Goal: Information Seeking & Learning: Learn about a topic

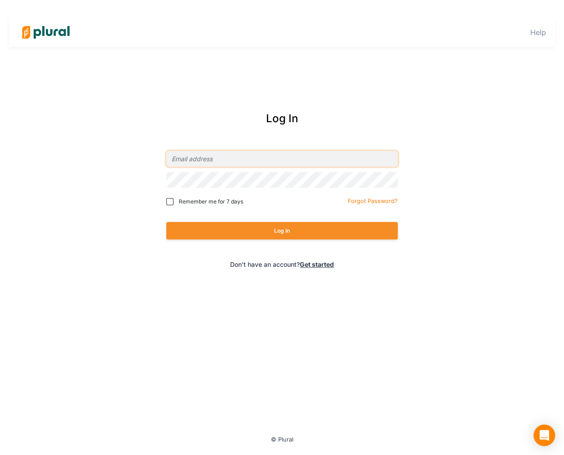
type input "[EMAIL_ADDRESS][PERSON_NAME][DOMAIN_NAME]"
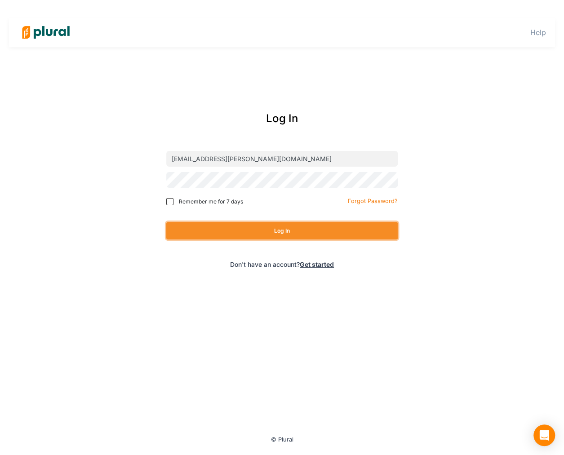
click at [306, 229] on button "Log In" at bounding box center [281, 231] width 231 height 18
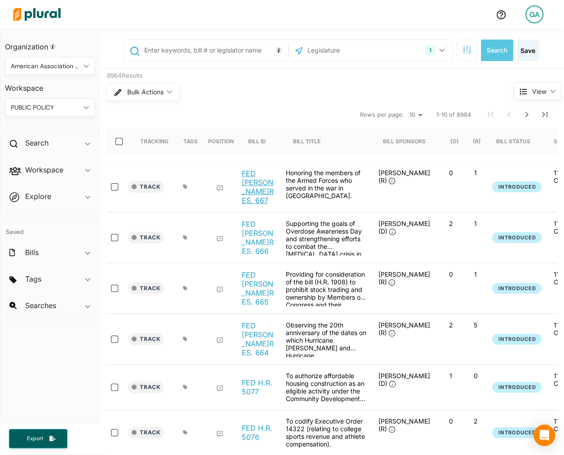
click at [274, 185] on link "FED [PERSON_NAME]RES. 667" at bounding box center [258, 187] width 34 height 36
click at [409, 86] on div "Bulk Actions ic_keyboard_arrow_down" at bounding box center [292, 91] width 373 height 23
click at [467, 55] on button "button" at bounding box center [466, 51] width 21 height 22
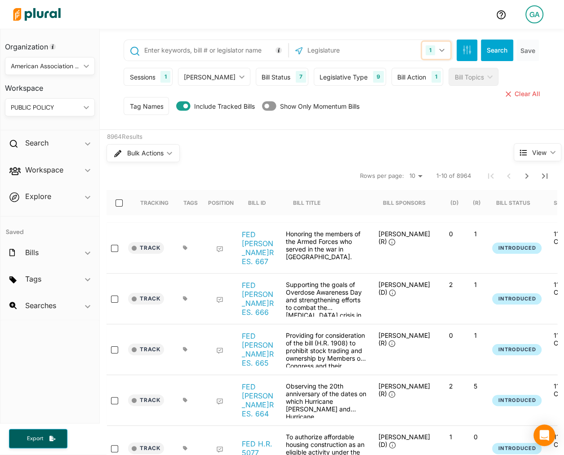
click at [447, 52] on button "1" at bounding box center [436, 50] width 28 height 17
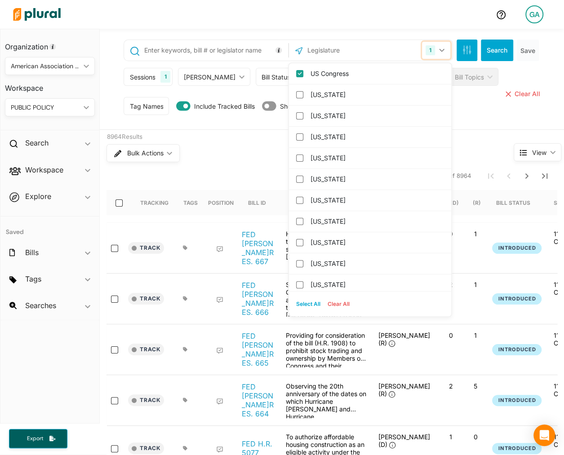
click at [447, 52] on button "1" at bounding box center [436, 50] width 28 height 17
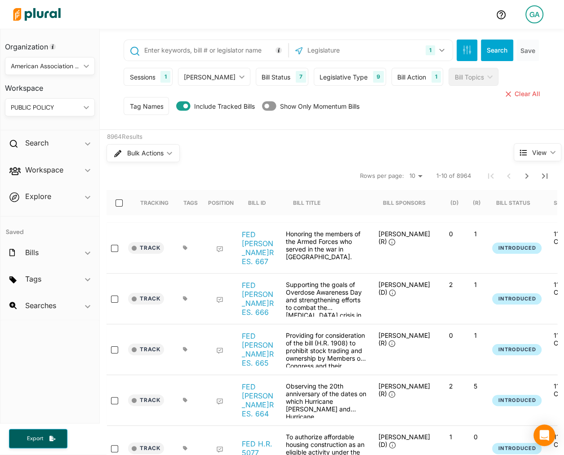
click at [391, 76] on div "Bill Action 1" at bounding box center [417, 77] width 52 height 18
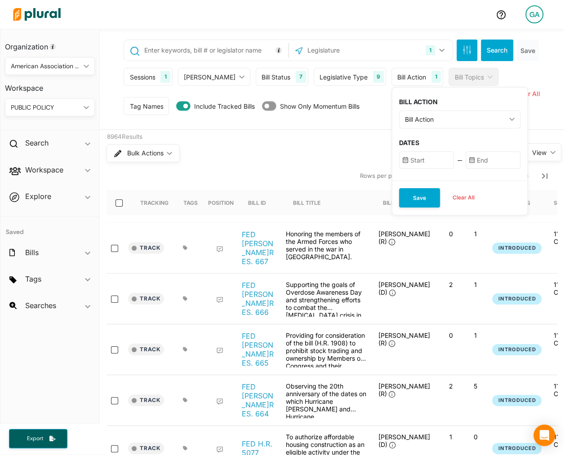
click at [319, 79] on div "Legislative Type" at bounding box center [343, 76] width 48 height 9
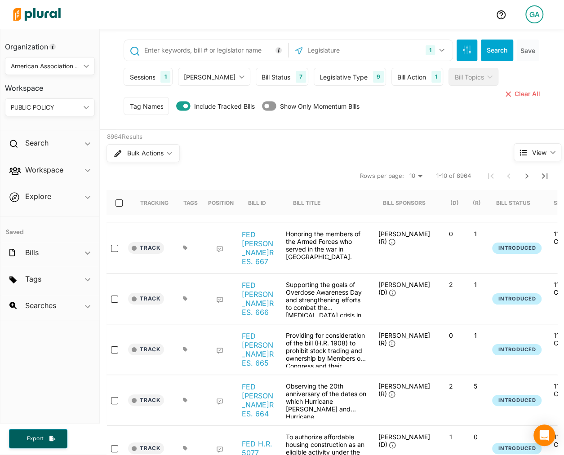
click at [261, 77] on div "Bill Status" at bounding box center [275, 76] width 29 height 9
click at [202, 76] on div "[PERSON_NAME]" at bounding box center [210, 76] width 52 height 9
click at [147, 78] on div "Sessions" at bounding box center [142, 76] width 26 height 9
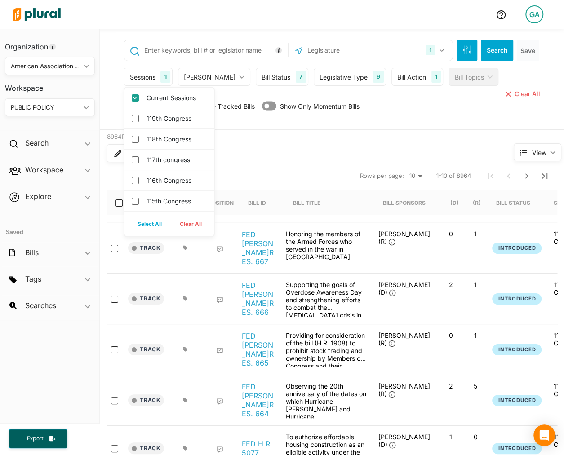
click at [501, 102] on div "Tag Names Tag Names close Any of Selected ic_keyboard_arrow_down Any of Selecte…" at bounding box center [333, 108] width 418 height 22
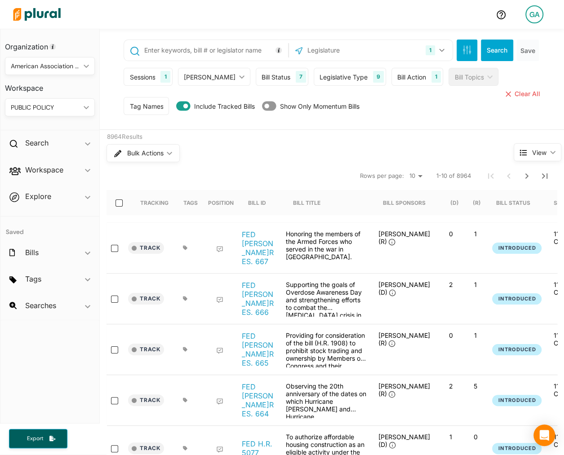
click at [541, 14] on div "GA" at bounding box center [534, 14] width 18 height 18
click at [509, 41] on link "Account Settings" at bounding box center [510, 40] width 79 height 22
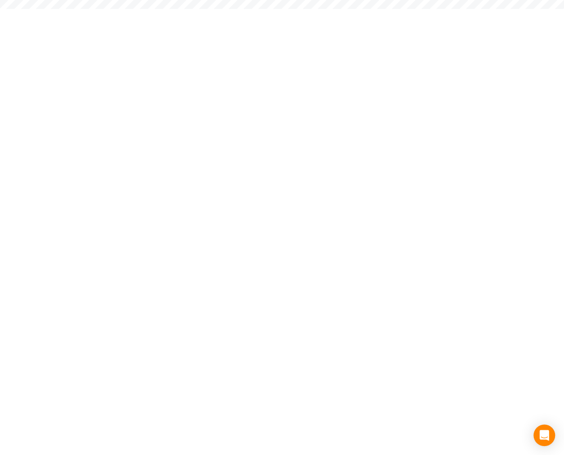
select select "DC"
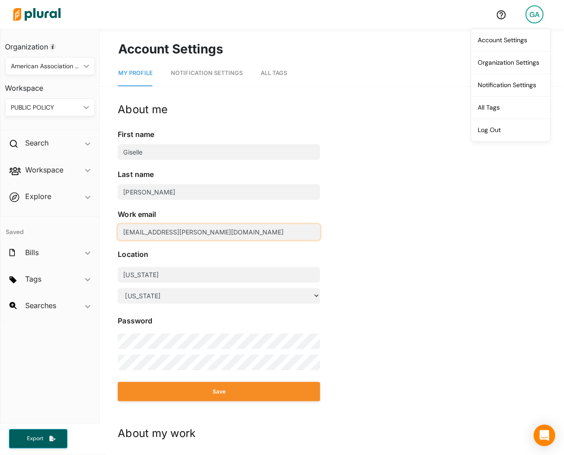
click at [229, 232] on input "[EMAIL_ADDRESS][PERSON_NAME][DOMAIN_NAME]" at bounding box center [219, 232] width 202 height 16
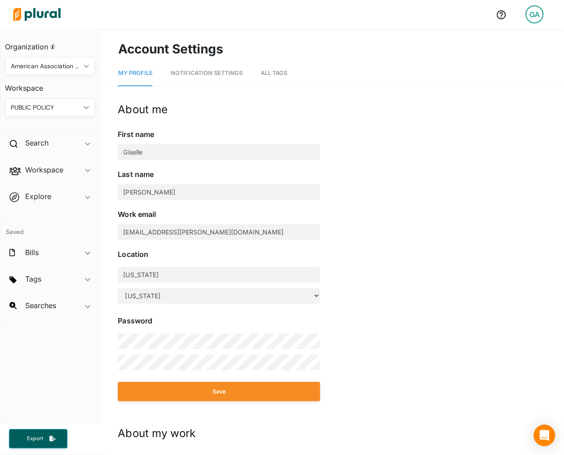
click at [42, 17] on img at bounding box center [36, 14] width 63 height 31
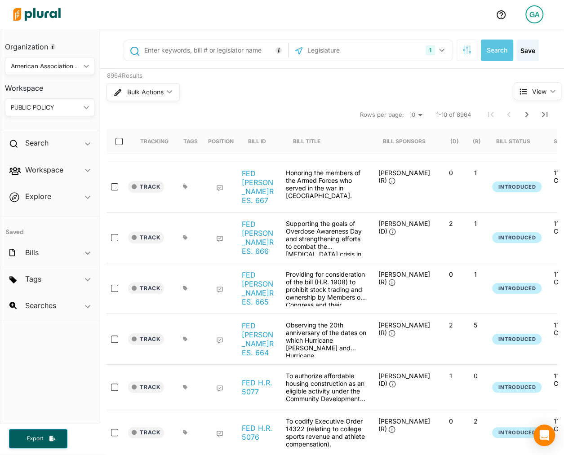
click at [430, 83] on div "Bulk Actions ic_keyboard_arrow_down" at bounding box center [292, 91] width 373 height 23
click at [337, 54] on input "text" at bounding box center [354, 50] width 96 height 17
click at [236, 54] on input "text" at bounding box center [214, 50] width 142 height 17
type input "education"
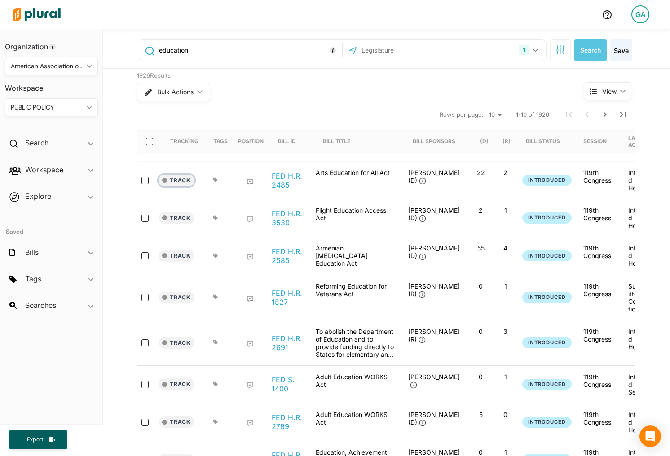
click at [182, 180] on button "Track" at bounding box center [177, 181] width 36 height 12
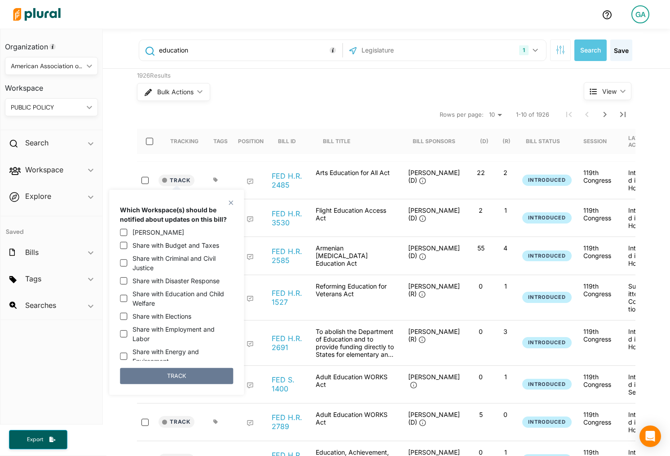
click at [196, 374] on button "TRACK" at bounding box center [176, 376] width 113 height 16
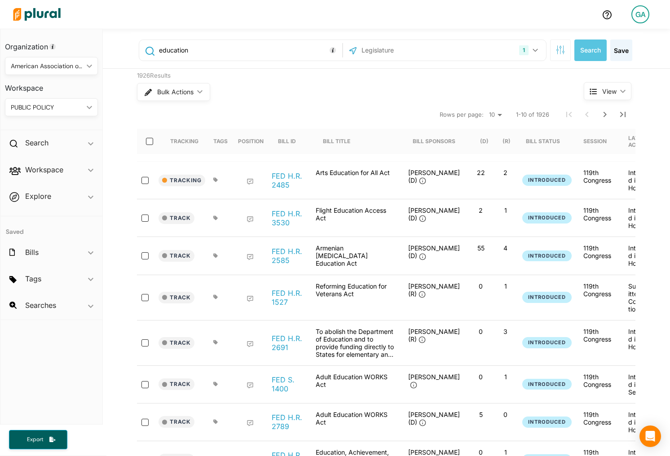
click at [218, 217] on div at bounding box center [218, 218] width 10 height 5
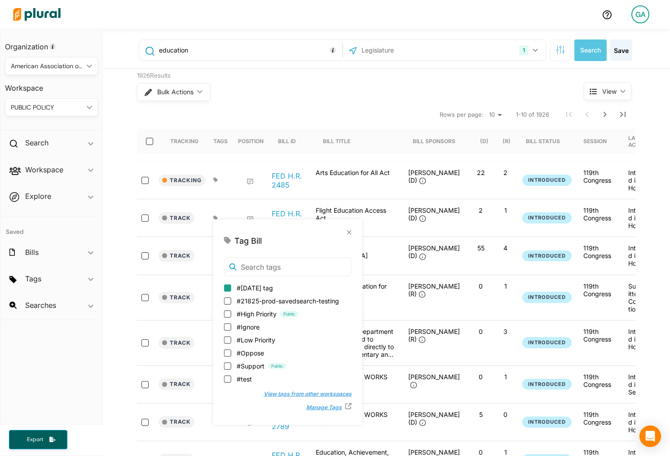
click at [230, 287] on input "#[DATE] tag" at bounding box center [227, 287] width 7 height 7
checkbox input "true"
click at [388, 218] on div "Flight Education Access Act" at bounding box center [356, 218] width 90 height 23
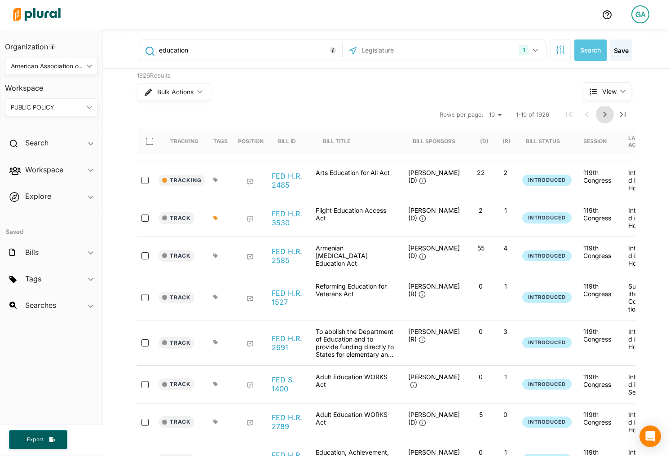
click at [563, 115] on icon "Next Page" at bounding box center [605, 114] width 3 height 5
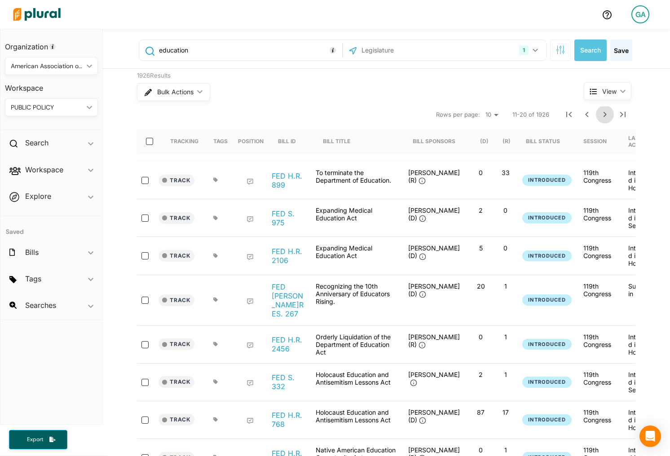
click at [563, 115] on icon "Next Page" at bounding box center [605, 114] width 3 height 5
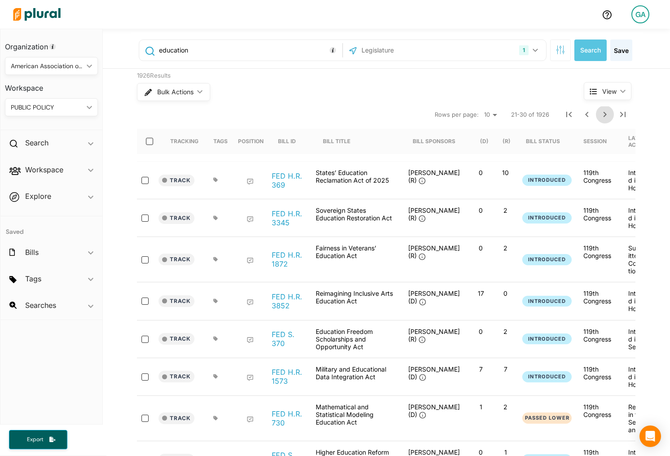
click at [563, 115] on icon "Next Page" at bounding box center [605, 114] width 11 height 11
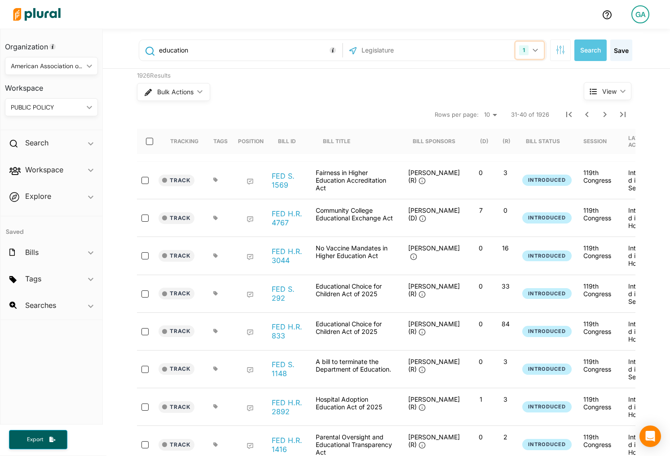
click at [535, 53] on button "1" at bounding box center [530, 50] width 28 height 17
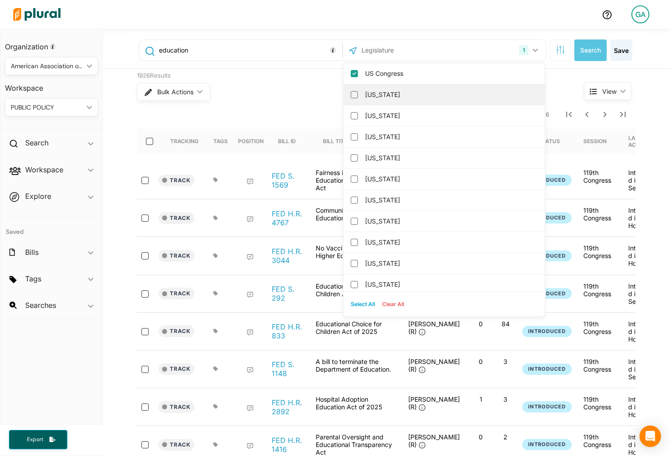
click at [392, 88] on label "[US_STATE]" at bounding box center [450, 94] width 171 height 13
click at [358, 91] on input "[US_STATE]" at bounding box center [354, 94] width 7 height 7
checkbox input "true"
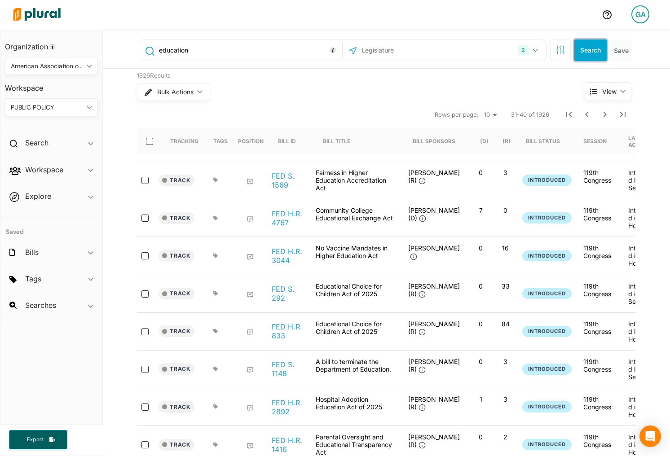
click at [563, 51] on button "Search" at bounding box center [590, 51] width 32 height 22
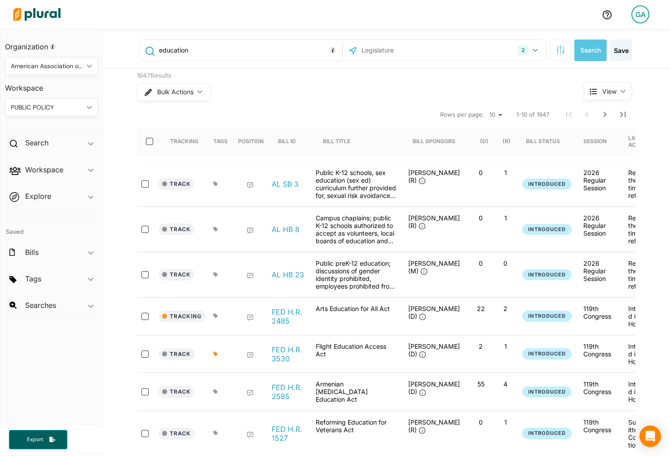
click at [563, 88] on span "View" at bounding box center [609, 91] width 14 height 9
click at [563, 90] on span "View" at bounding box center [609, 91] width 14 height 9
click at [498, 112] on select "10 20 50" at bounding box center [496, 115] width 20 height 11
click at [295, 227] on link "AL HB 8" at bounding box center [286, 229] width 28 height 9
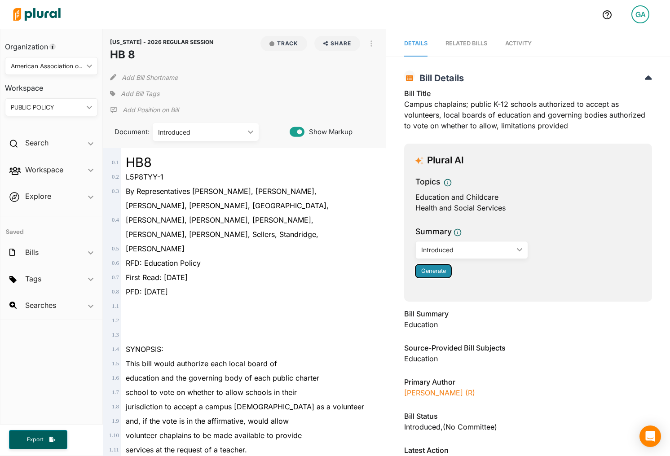
click at [430, 266] on button "Generate" at bounding box center [433, 271] width 36 height 13
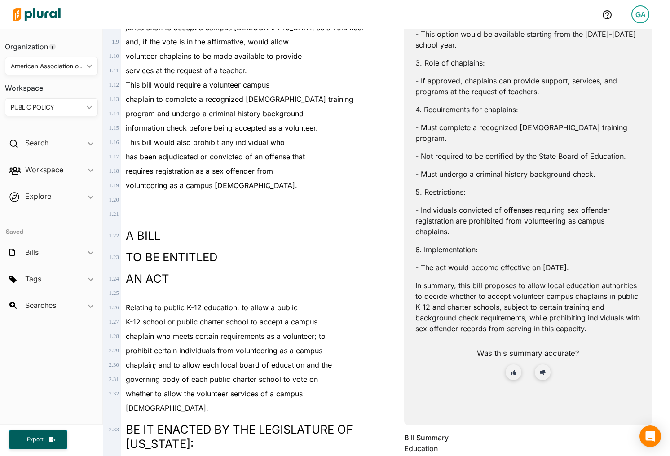
scroll to position [472, 0]
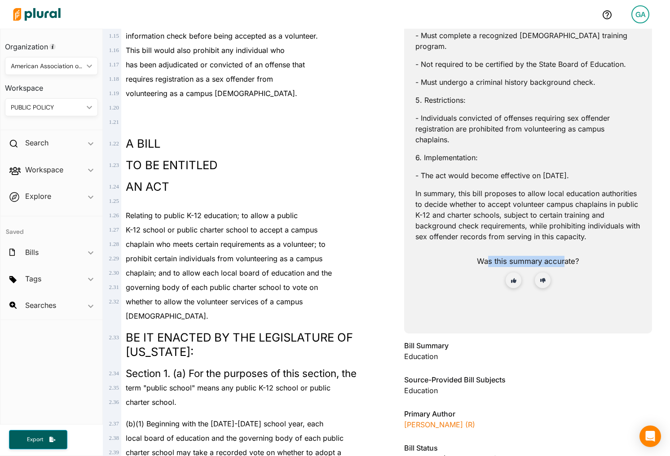
drag, startPoint x: 488, startPoint y: 249, endPoint x: 565, endPoint y: 249, distance: 77.7
click at [563, 257] on span "Was this summary accurate?" at bounding box center [528, 261] width 102 height 9
click at [39, 14] on img at bounding box center [36, 14] width 63 height 31
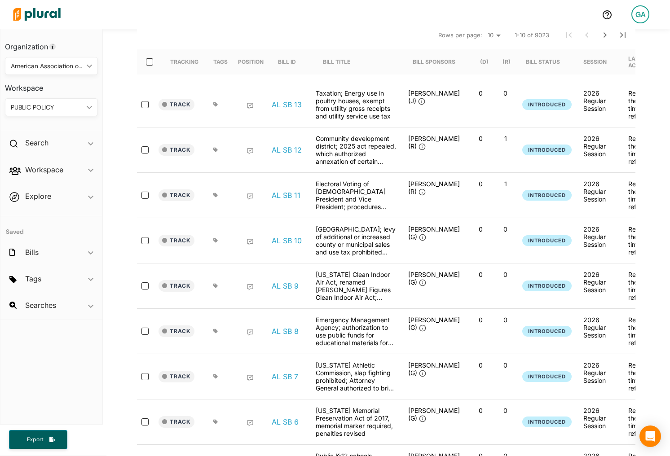
scroll to position [183, 0]
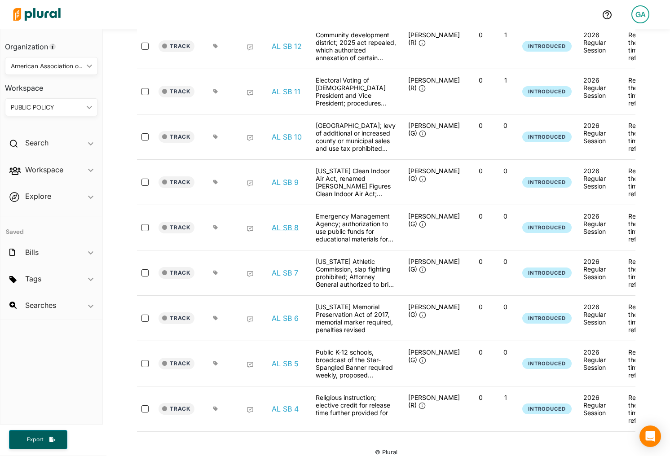
click at [275, 223] on link "AL SB 8" at bounding box center [285, 227] width 27 height 9
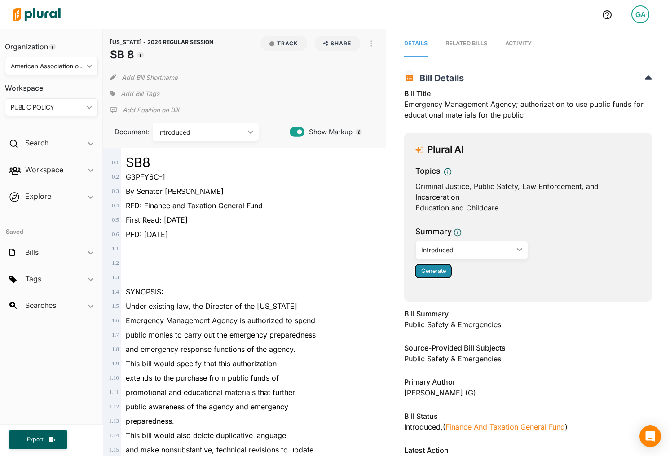
click at [440, 271] on span "Generate" at bounding box center [433, 271] width 25 height 7
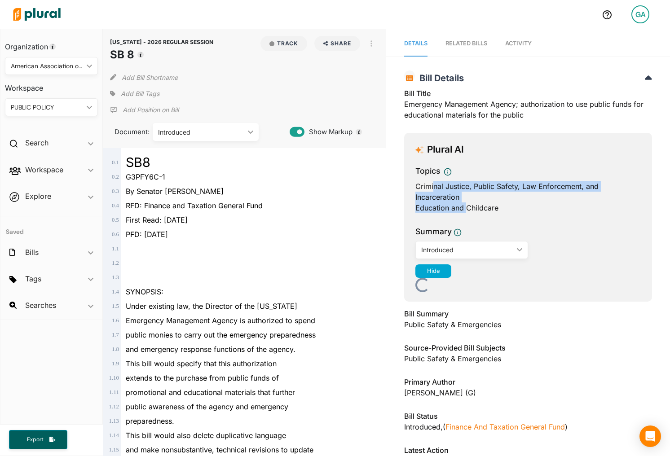
drag, startPoint x: 435, startPoint y: 187, endPoint x: 468, endPoint y: 206, distance: 38.2
click at [468, 206] on div "Topics Criminal Justice, Public Safety, Law Enforcement, and Incarceration Educ…" at bounding box center [527, 191] width 225 height 53
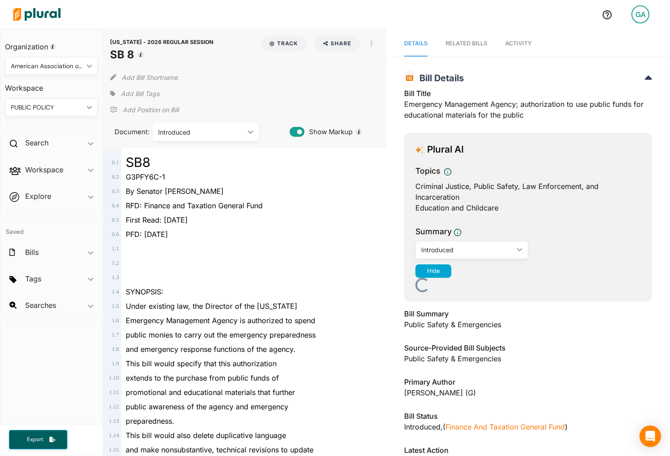
click at [479, 202] on div "Criminal Justice, Public Safety, Law Enforcement, and Incarceration" at bounding box center [527, 192] width 225 height 22
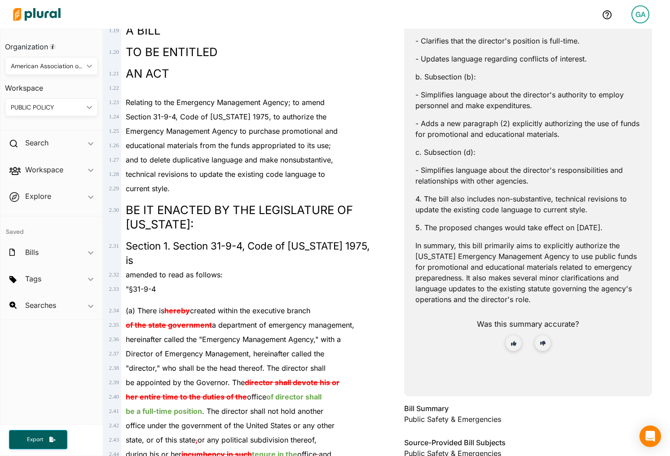
scroll to position [489, 0]
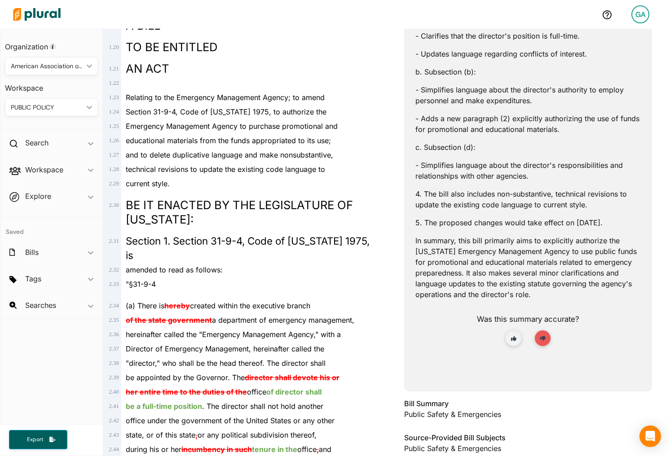
click at [545, 341] on icon "No" at bounding box center [542, 338] width 5 height 5
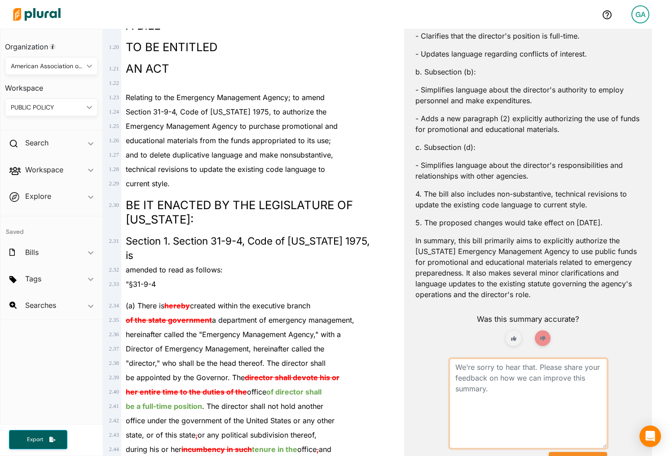
click at [521, 397] on textarea at bounding box center [529, 404] width 158 height 90
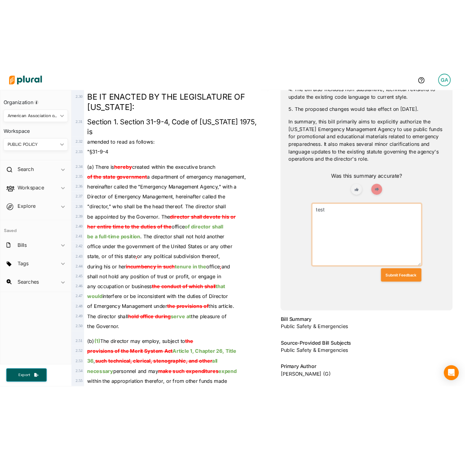
scroll to position [658, 0]
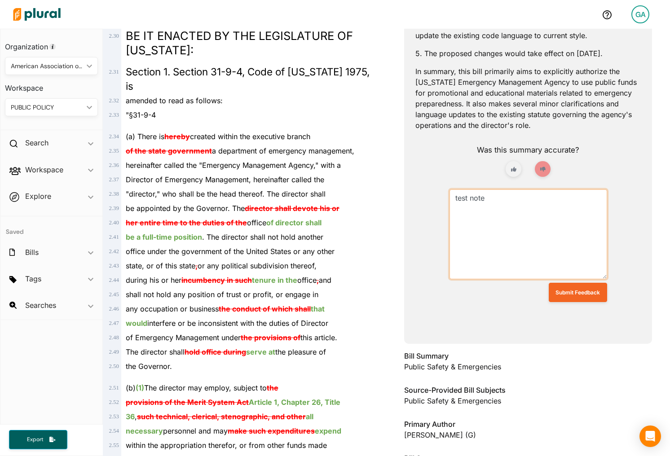
type textarea "test note"
click at [563, 302] on button "Submit Feedback" at bounding box center [578, 292] width 58 height 19
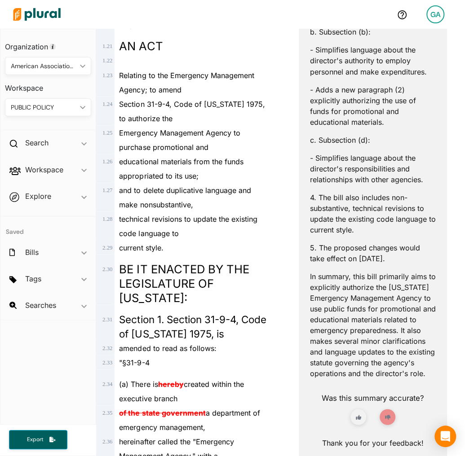
scroll to position [906, 0]
